Goal: Task Accomplishment & Management: Complete application form

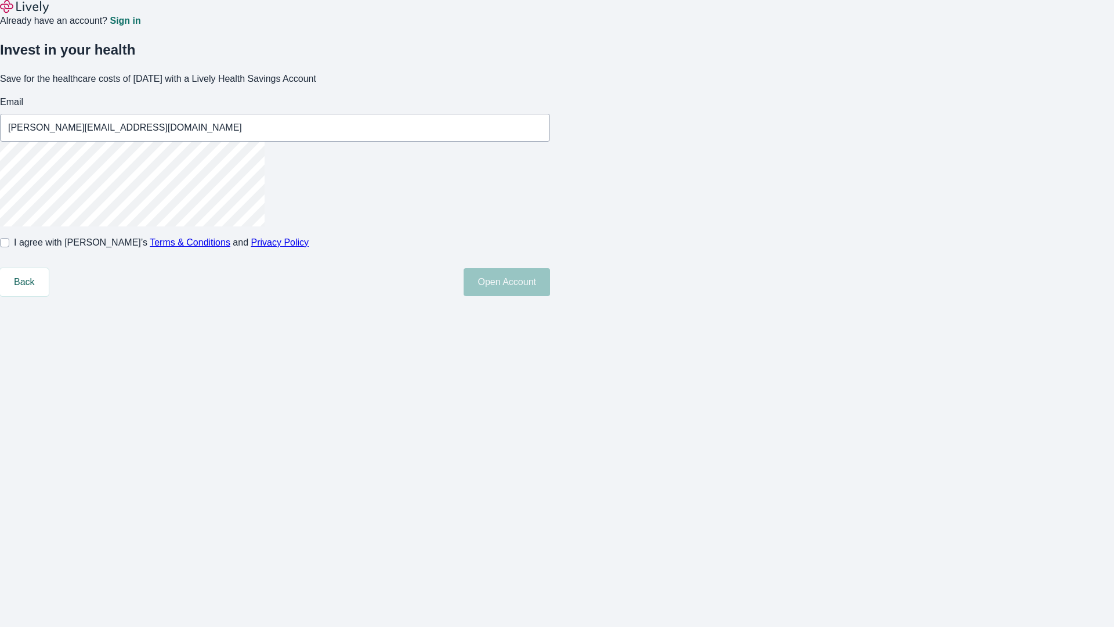
click at [9, 247] on input "I agree with Lively’s Terms & Conditions and Privacy Policy" at bounding box center [4, 242] width 9 height 9
checkbox input "true"
click at [550, 296] on button "Open Account" at bounding box center [507, 282] width 86 height 28
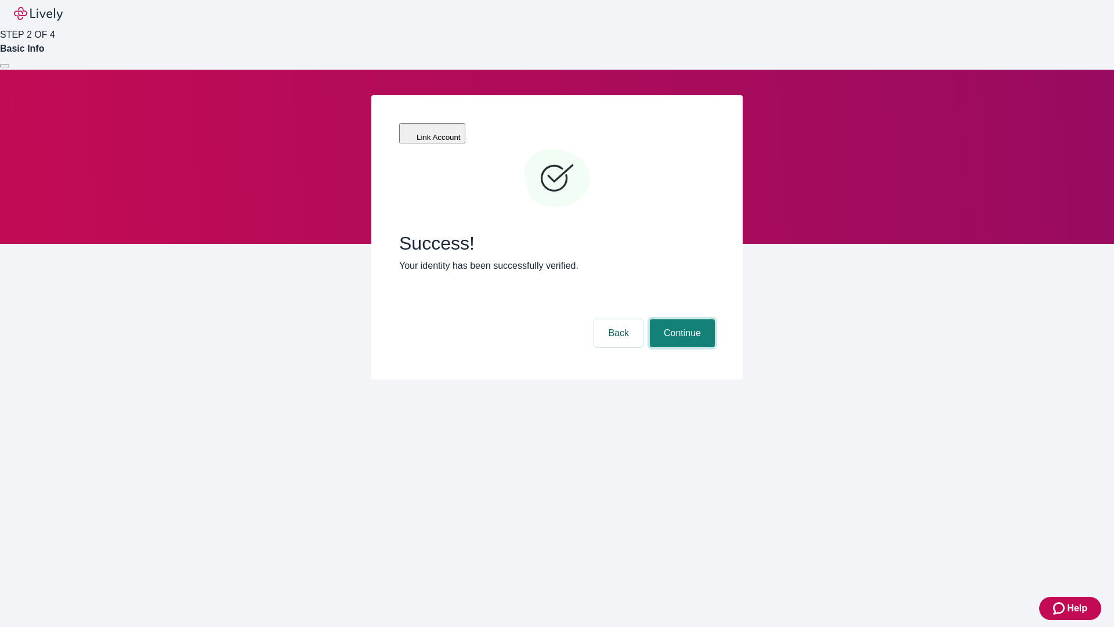
click at [681, 319] on button "Continue" at bounding box center [682, 333] width 65 height 28
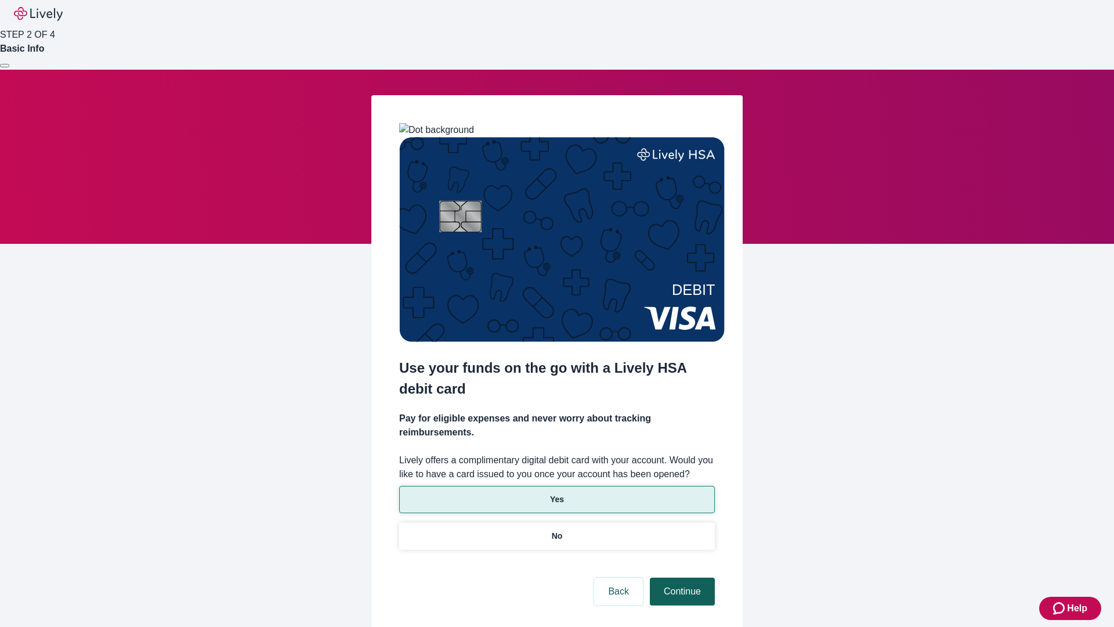
click at [557, 493] on p "Yes" at bounding box center [557, 499] width 14 height 12
click at [681, 578] on button "Continue" at bounding box center [682, 592] width 65 height 28
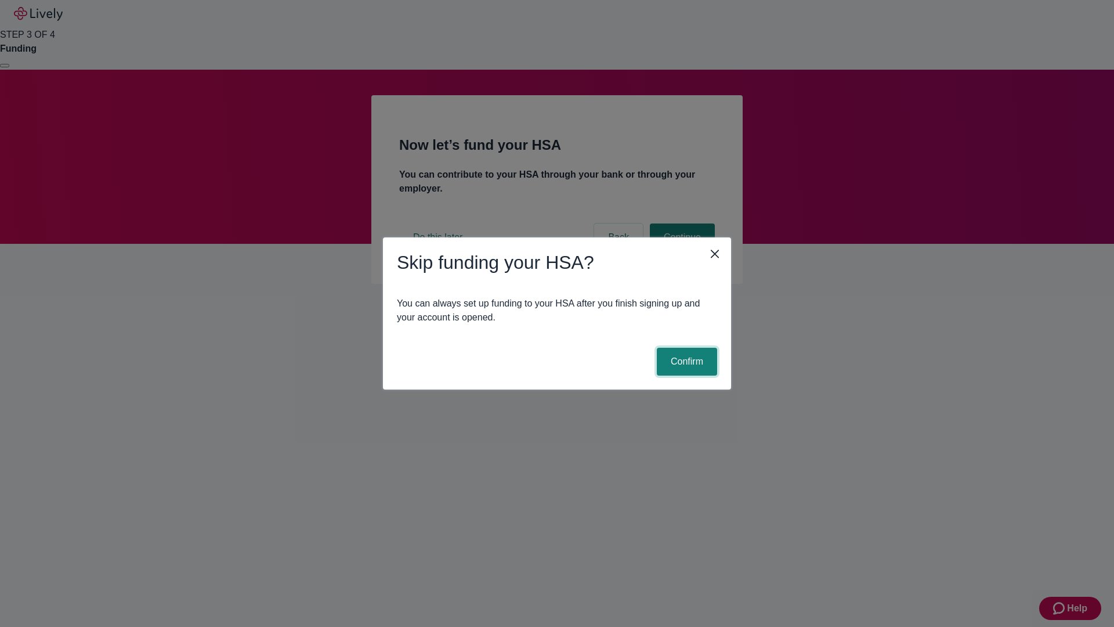
click at [685, 362] on button "Confirm" at bounding box center [687, 362] width 60 height 28
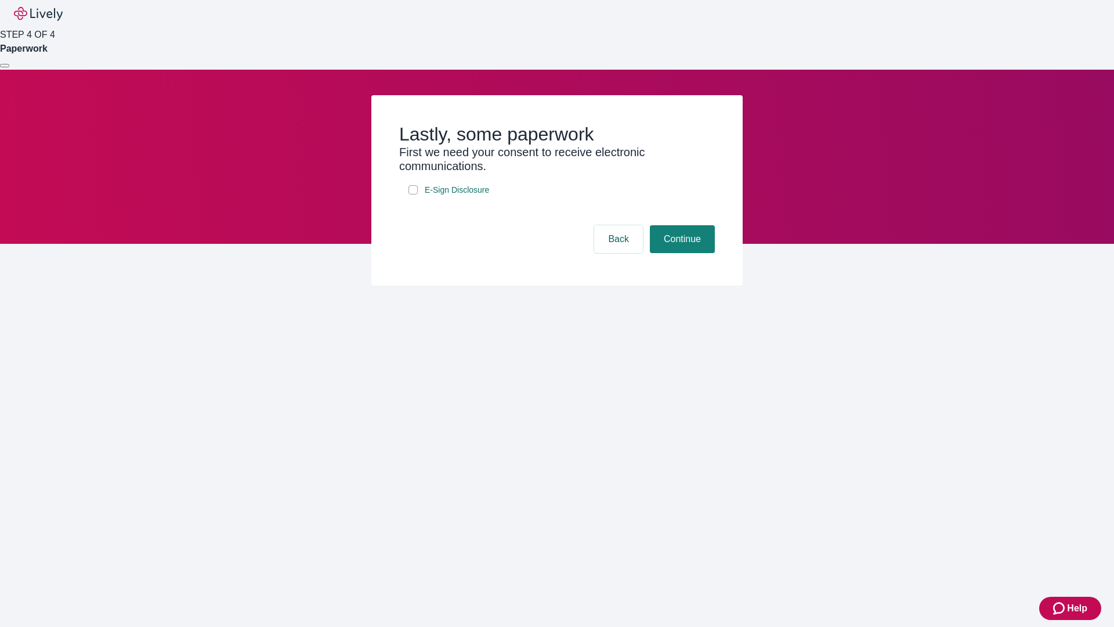
click at [413, 194] on input "E-Sign Disclosure" at bounding box center [413, 189] width 9 height 9
checkbox input "true"
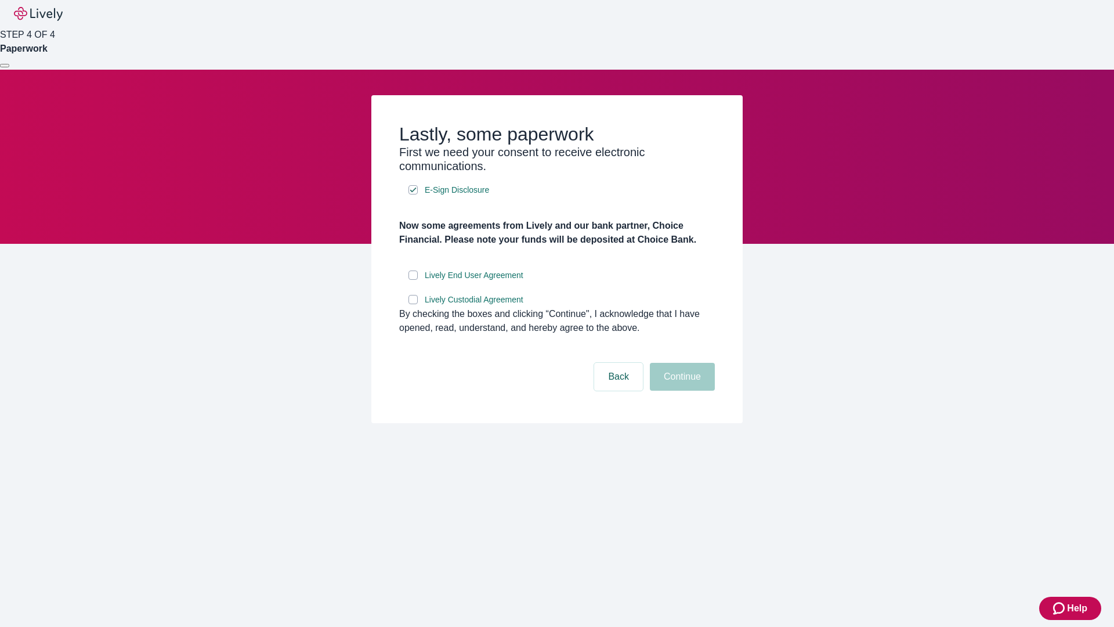
click at [413, 280] on input "Lively End User Agreement" at bounding box center [413, 274] width 9 height 9
checkbox input "true"
click at [413, 304] on input "Lively Custodial Agreement" at bounding box center [413, 299] width 9 height 9
checkbox input "true"
click at [681, 391] on button "Continue" at bounding box center [682, 377] width 65 height 28
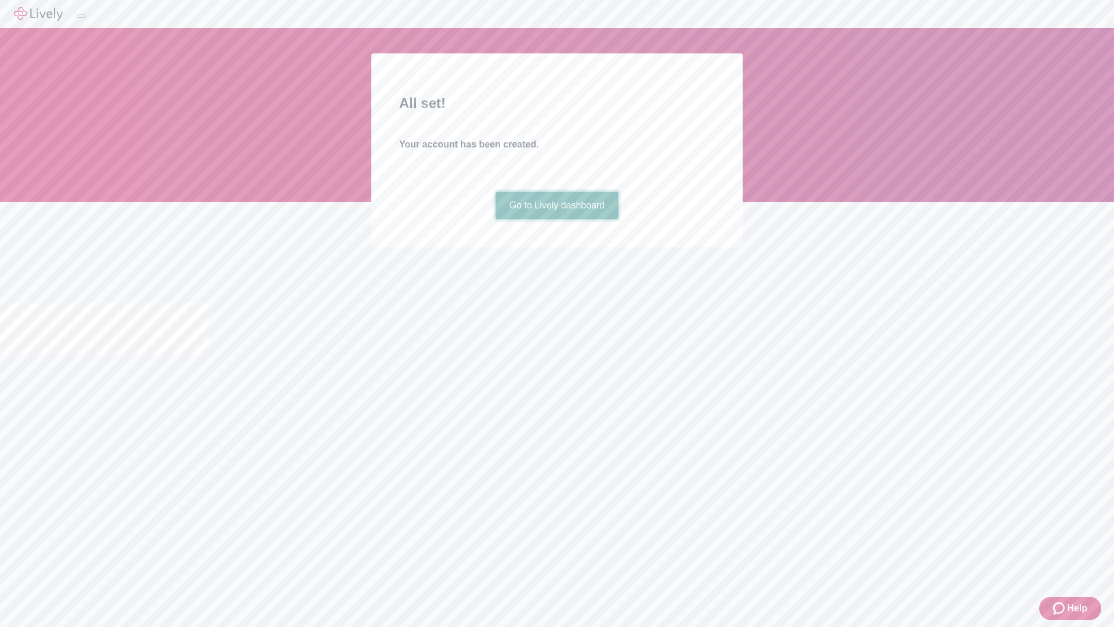
click at [557, 219] on link "Go to Lively dashboard" at bounding box center [558, 206] width 124 height 28
